Goal: Find specific page/section: Find specific page/section

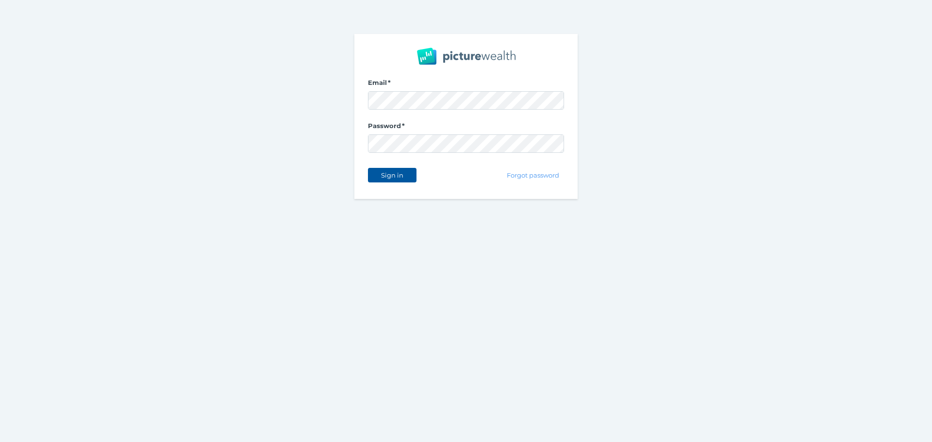
click at [393, 173] on span "Sign in" at bounding box center [392, 175] width 31 height 8
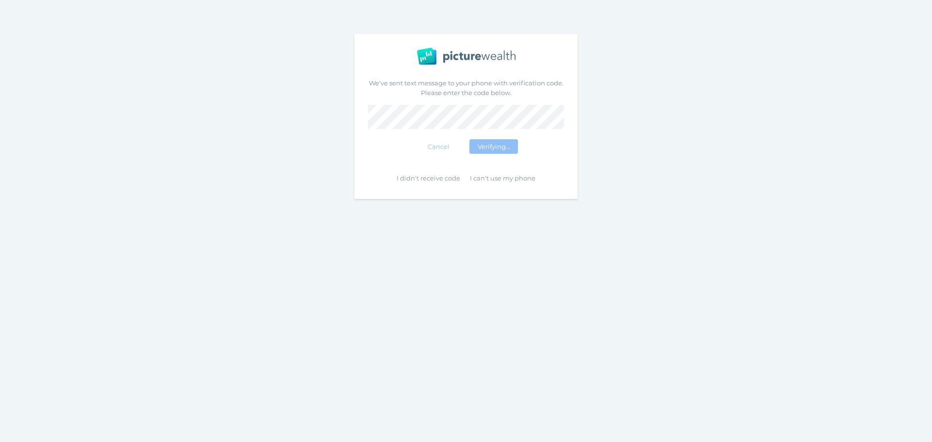
click at [469, 139] on button "Verifying..." at bounding box center [493, 146] width 49 height 15
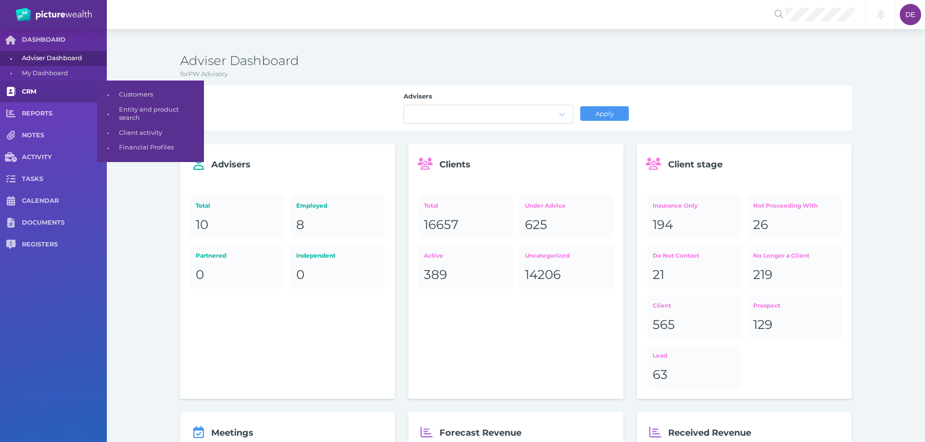
click at [60, 98] on link "CRM" at bounding box center [53, 92] width 107 height 22
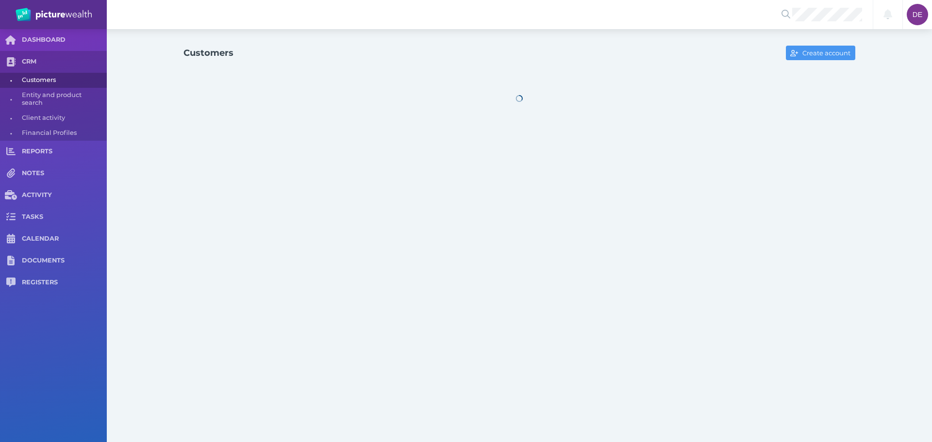
select select "25"
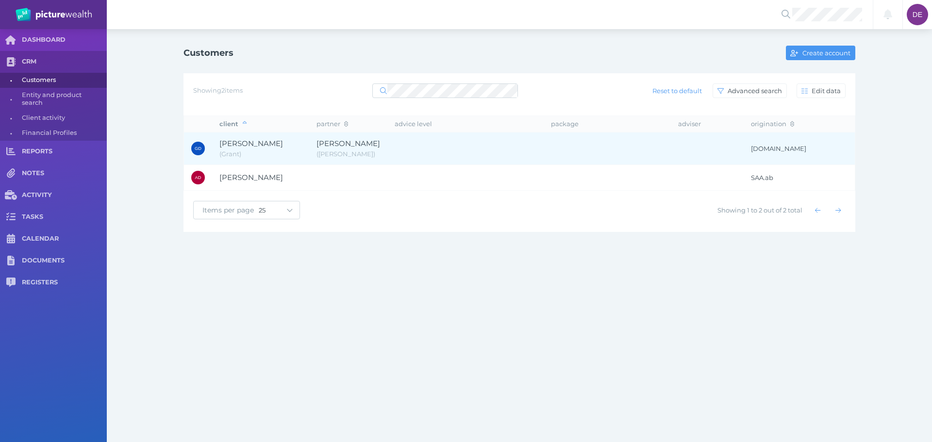
click at [286, 142] on span "[PERSON_NAME]" at bounding box center [260, 143] width 83 height 11
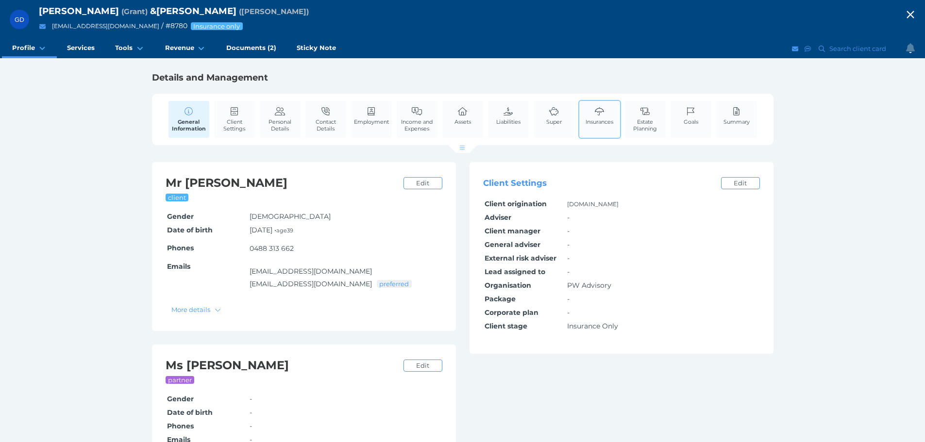
click at [600, 123] on span "Insurances" at bounding box center [599, 121] width 28 height 7
